Goal: Task Accomplishment & Management: Use online tool/utility

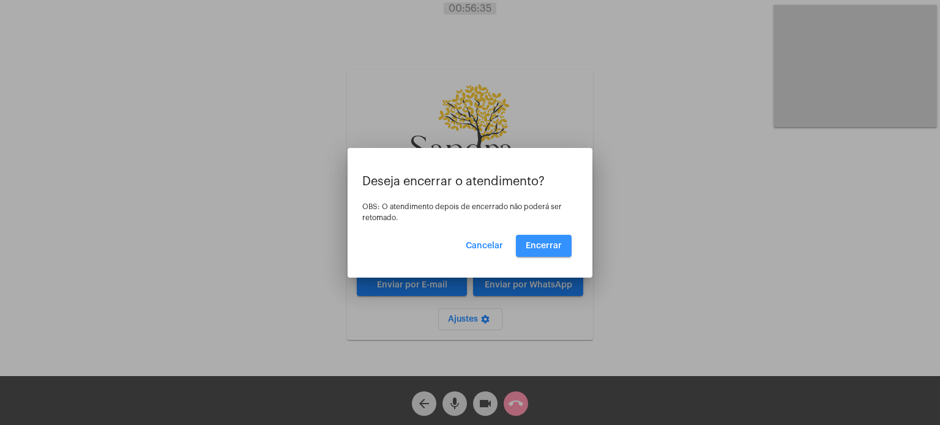
click at [546, 246] on span "Encerrar" at bounding box center [543, 246] width 36 height 9
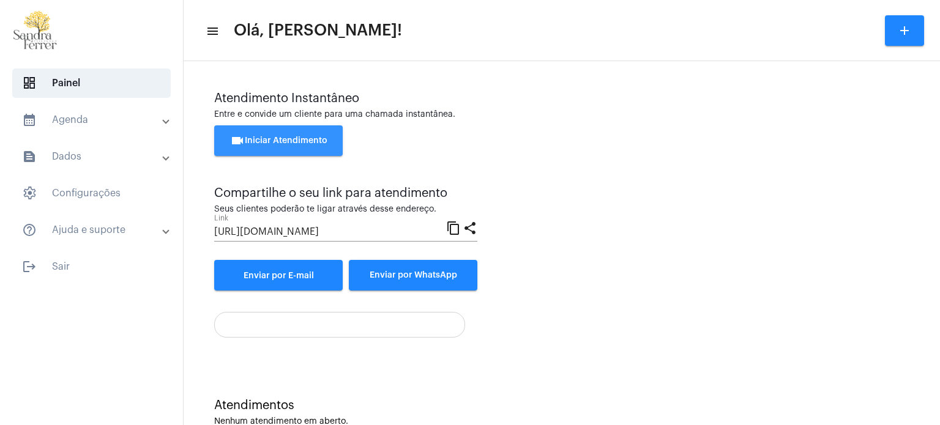
click at [289, 139] on span "videocam Iniciar Atendimento" at bounding box center [278, 140] width 97 height 9
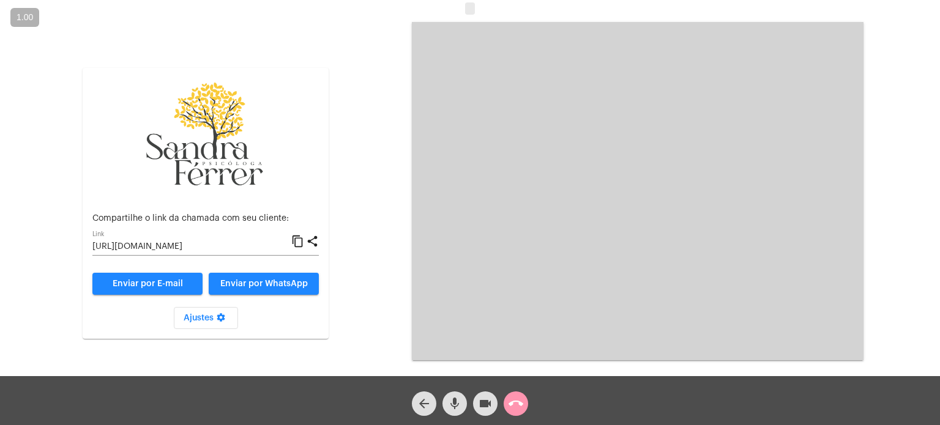
click at [296, 240] on mat-icon "content_copy" at bounding box center [297, 241] width 13 height 15
